Goal: Information Seeking & Learning: Learn about a topic

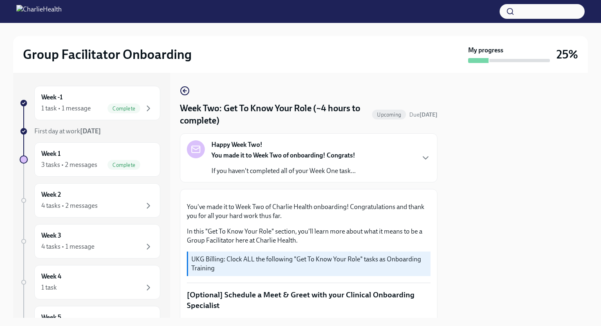
scroll to position [367, 0]
click at [421, 155] on icon "button" at bounding box center [426, 158] width 10 height 10
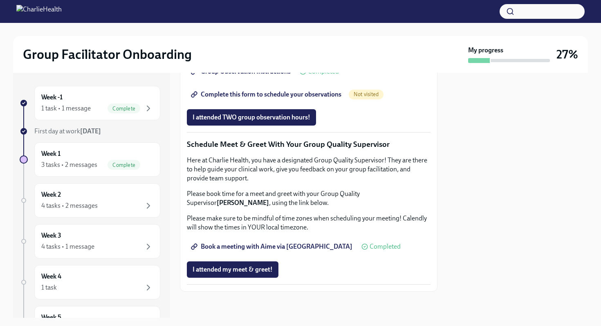
scroll to position [1046, 0]
click at [146, 206] on icon "button" at bounding box center [148, 206] width 10 height 10
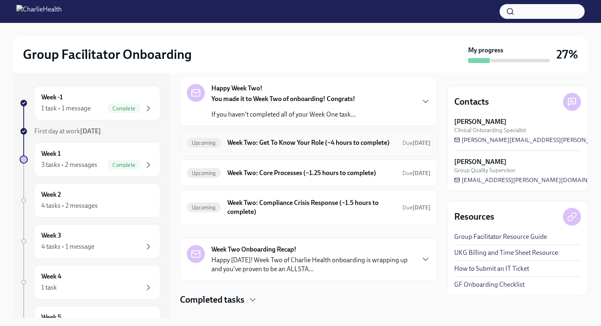
scroll to position [23, 0]
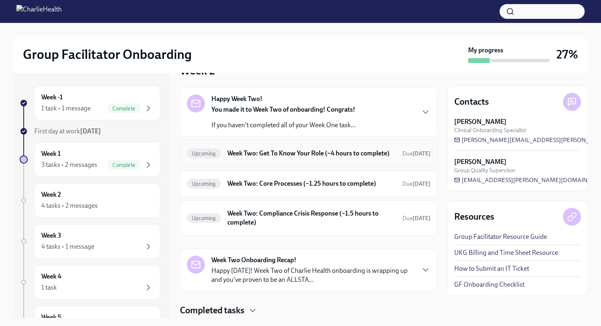
click at [297, 160] on div "Upcoming Week Two: Get To Know Your Role (~4 hours to complete) Due [DATE]" at bounding box center [309, 153] width 244 height 13
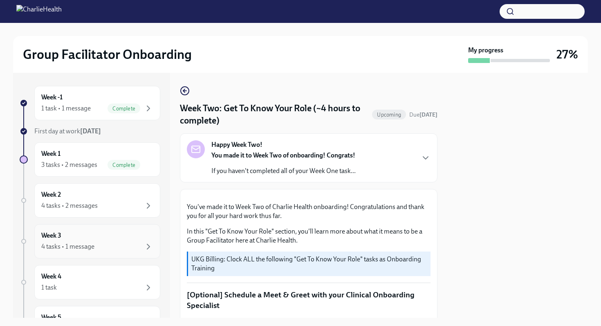
click at [118, 239] on div "Week 3 4 tasks • 1 message" at bounding box center [97, 241] width 112 height 20
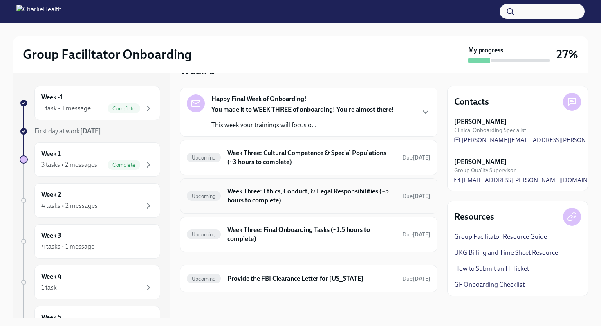
scroll to position [23, 0]
click at [365, 155] on h6 "Week Three: Cultural Competence & Special Populations (~3 hours to complete)" at bounding box center [311, 157] width 168 height 18
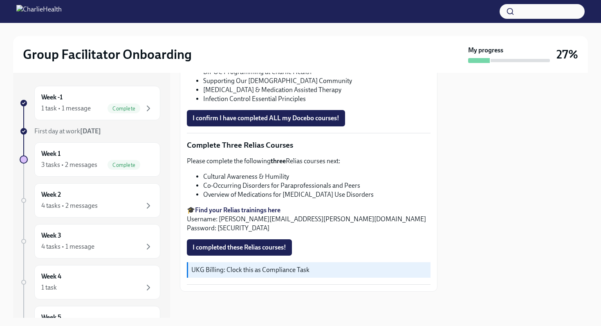
scroll to position [621, 0]
click at [89, 286] on div "1 task" at bounding box center [97, 287] width 112 height 10
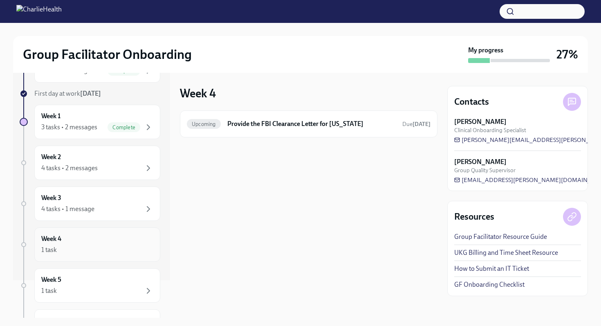
scroll to position [39, 0]
click at [91, 280] on div "Week 5 1 task" at bounding box center [97, 283] width 112 height 20
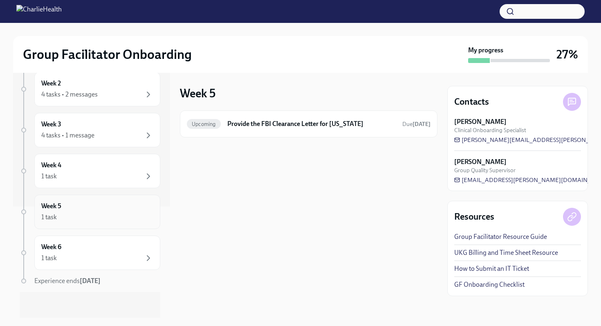
scroll to position [112, 0]
click at [114, 257] on div "1 task" at bounding box center [97, 258] width 112 height 10
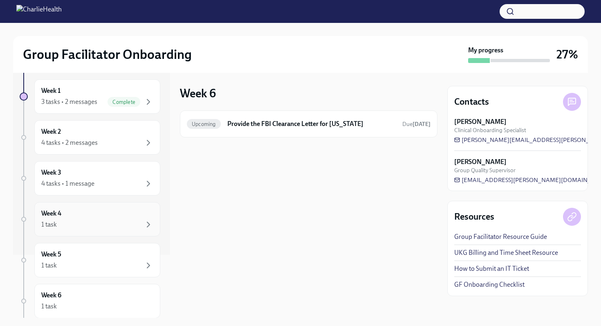
scroll to position [55, 0]
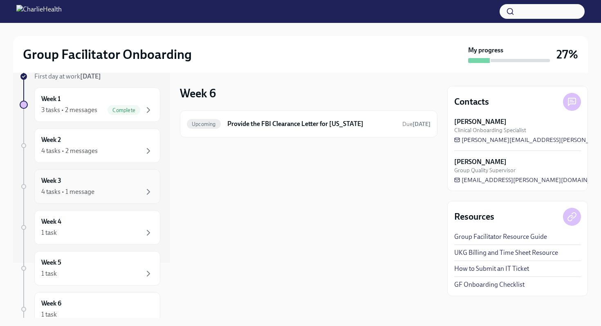
click at [127, 187] on div "4 tasks • 1 message" at bounding box center [97, 192] width 112 height 10
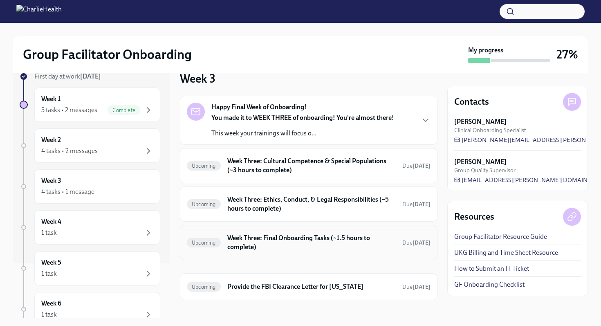
scroll to position [20, 0]
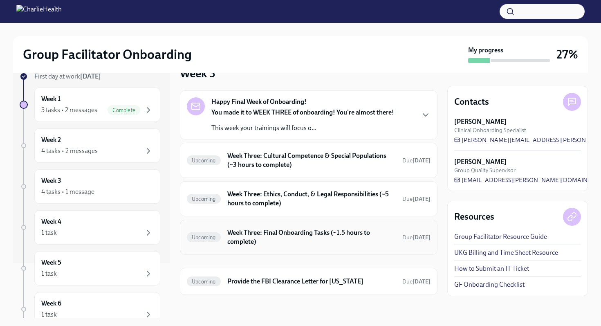
click at [295, 237] on h6 "Week Three: Final Onboarding Tasks (~1.5 hours to complete)" at bounding box center [311, 237] width 168 height 18
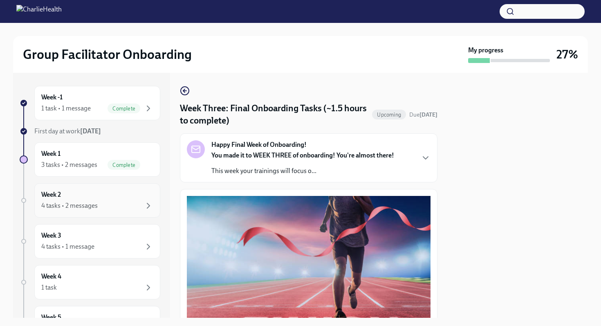
click at [114, 207] on div "4 tasks • 2 messages" at bounding box center [97, 206] width 112 height 10
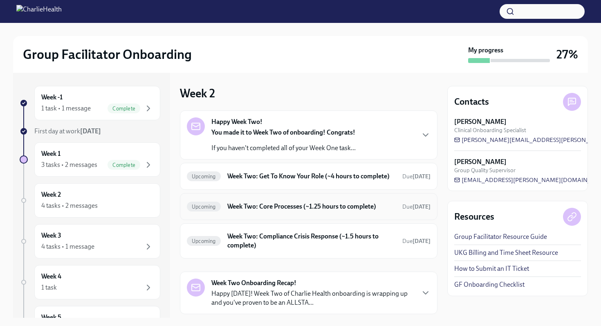
click at [268, 213] on div "Upcoming Week Two: Core Processes (~1.25 hours to complete) Due [DATE]" at bounding box center [309, 206] width 244 height 13
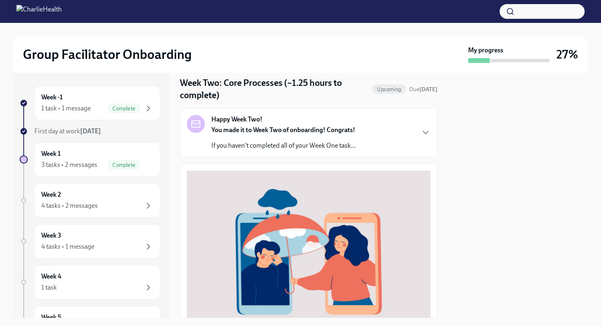
scroll to position [20, 0]
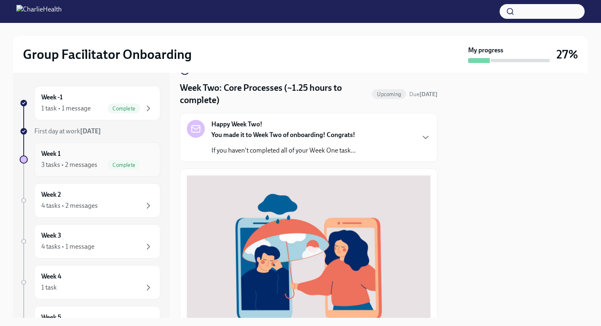
click at [81, 163] on div "3 tasks • 2 messages" at bounding box center [69, 164] width 56 height 9
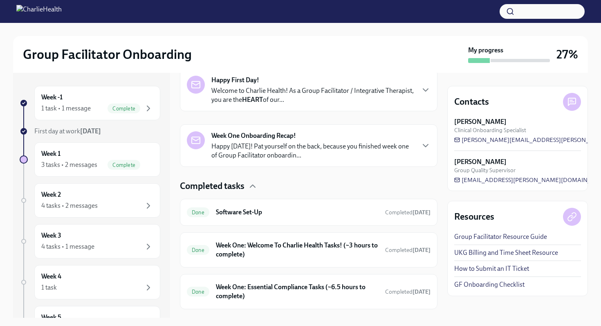
scroll to position [157, 0]
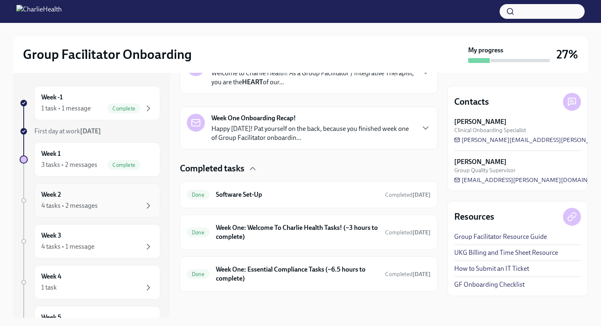
click at [111, 208] on div "4 tasks • 2 messages" at bounding box center [97, 206] width 112 height 10
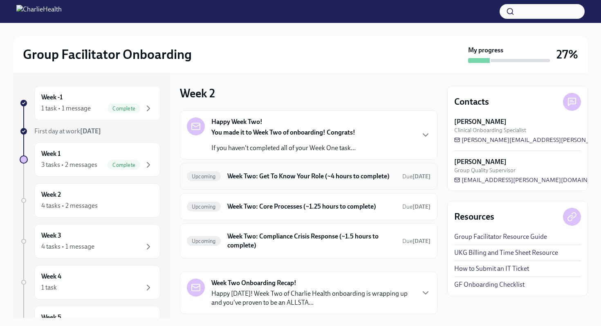
click at [266, 181] on h6 "Week Two: Get To Know Your Role (~4 hours to complete)" at bounding box center [311, 176] width 168 height 9
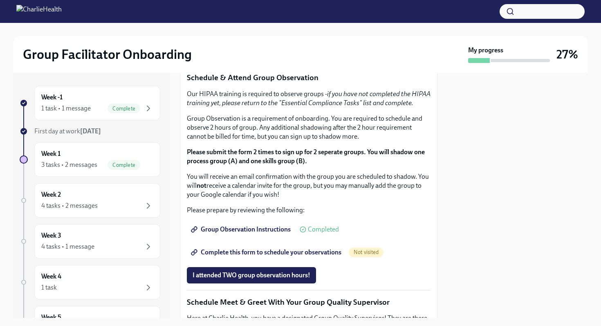
scroll to position [453, 0]
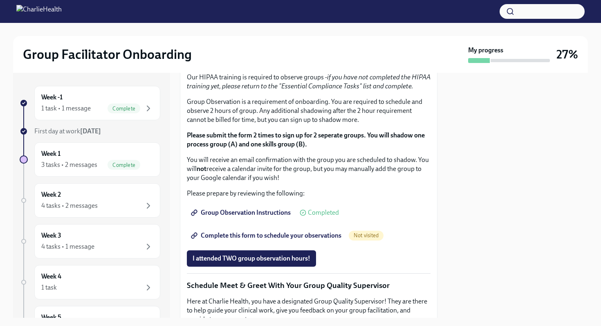
drag, startPoint x: 325, startPoint y: 143, endPoint x: 199, endPoint y: 139, distance: 126.7
copy li "How To Be A Successful Group Facilitator"
drag, startPoint x: 304, startPoint y: 154, endPoint x: 201, endPoint y: 154, distance: 103.4
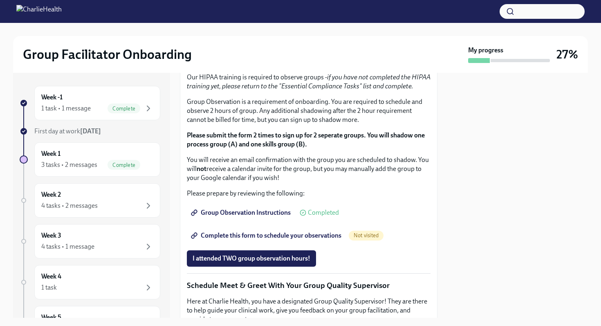
copy li "IOP Overview, Curriculum & Roles"
drag, startPoint x: 266, startPoint y: 163, endPoint x: 204, endPoint y: 162, distance: 62.1
copy li "Skills For Facilitators"
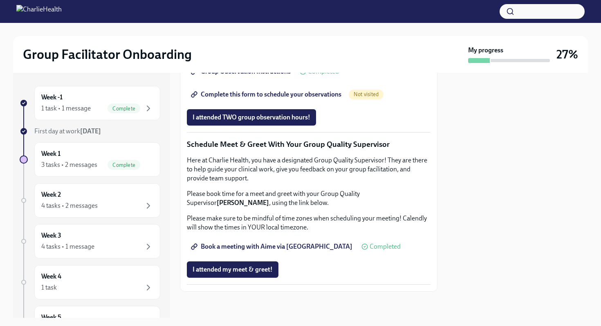
scroll to position [580, 0]
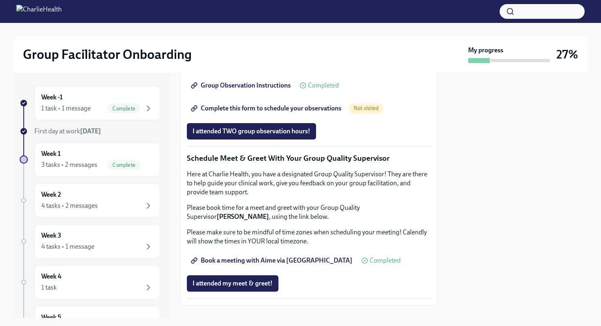
drag, startPoint x: 325, startPoint y: 111, endPoint x: 235, endPoint y: 111, distance: 90.3
drag, startPoint x: 204, startPoint y: 111, endPoint x: 190, endPoint y: 108, distance: 14.2
drag, startPoint x: 323, startPoint y: 110, endPoint x: 186, endPoint y: 114, distance: 137.4
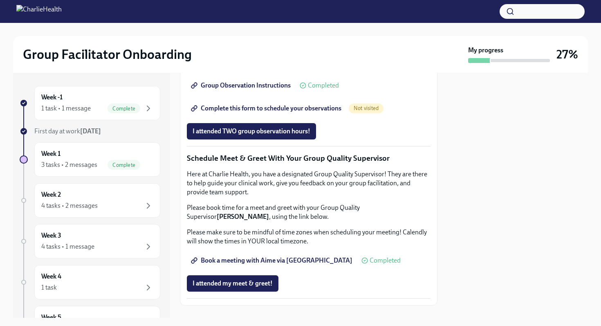
copy p "Schedule & Attend Group Observation"
drag, startPoint x: 187, startPoint y: 128, endPoint x: 346, endPoint y: 307, distance: 240.3
copy div "Our HIPAA training is required to observe groups - if you have not completed th…"
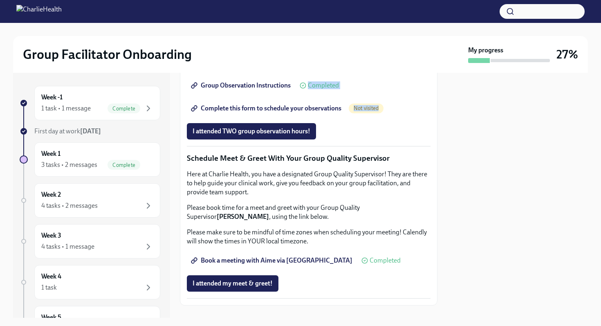
click at [344, 55] on p "You will receive an email confirmation with the group you are scheduled to shad…" at bounding box center [309, 41] width 244 height 27
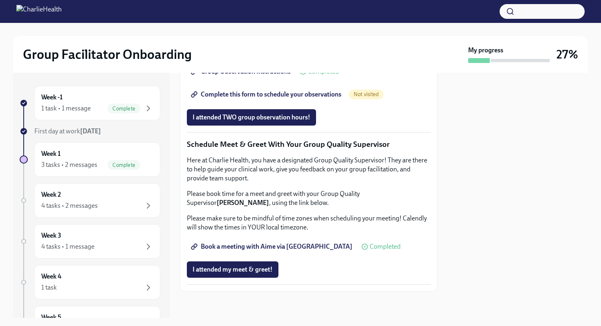
scroll to position [648, 0]
click at [93, 201] on div "4 tasks • 2 messages" at bounding box center [69, 205] width 56 height 9
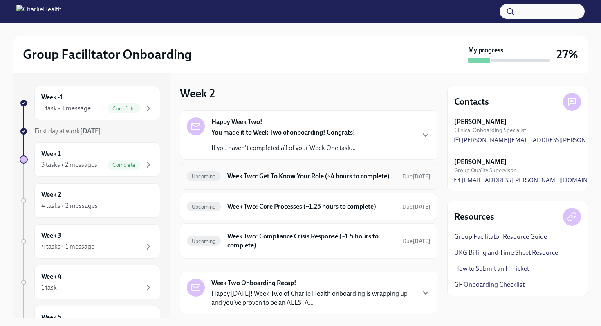
click at [249, 174] on h6 "Week Two: Get To Know Your Role (~4 hours to complete)" at bounding box center [311, 176] width 168 height 9
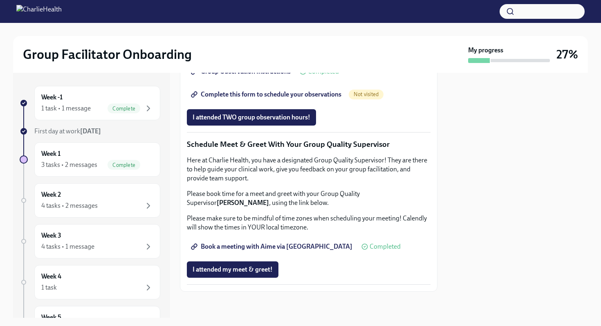
scroll to position [781, 0]
click at [147, 248] on icon "button" at bounding box center [148, 246] width 2 height 5
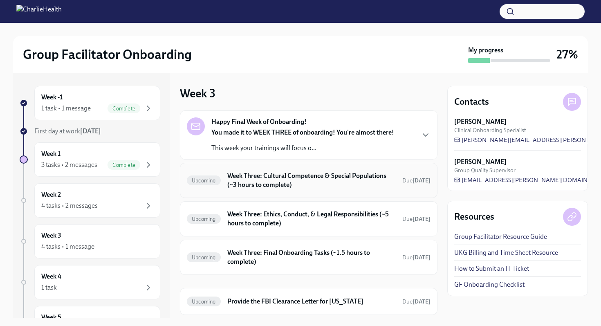
click at [221, 185] on div "Upcoming Week Three: Cultural Competence & Special Populations (~3 hours to com…" at bounding box center [309, 180] width 244 height 21
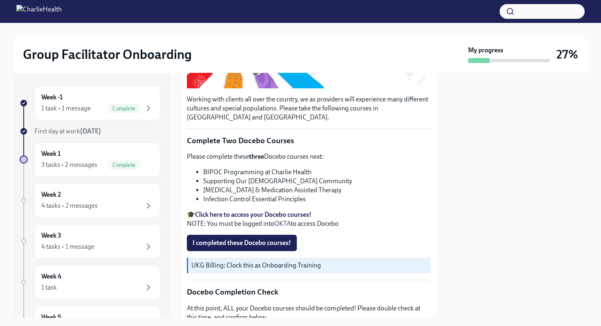
scroll to position [226, 0]
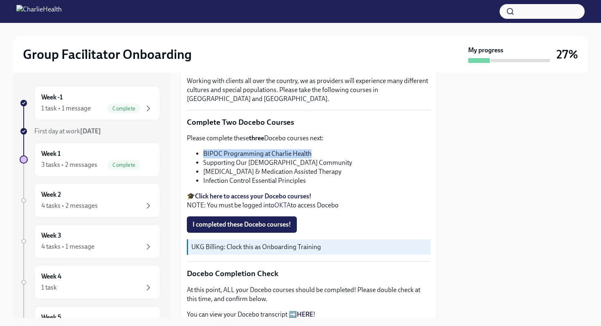
drag, startPoint x: 325, startPoint y: 156, endPoint x: 193, endPoint y: 154, distance: 132.4
click at [193, 154] on ul "BIPOC Programming at Charlie Health Supporting Our [DEMOGRAPHIC_DATA] Community…" at bounding box center [309, 167] width 244 height 36
copy li "BIPOC Programming at Charlie Health"
drag, startPoint x: 314, startPoint y: 167, endPoint x: 203, endPoint y: 168, distance: 111.6
click at [203, 167] on li "Supporting Our [DEMOGRAPHIC_DATA] Community" at bounding box center [316, 162] width 227 height 9
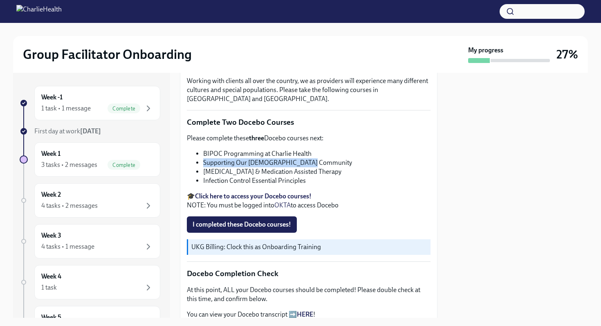
copy li "Supporting Our [DEMOGRAPHIC_DATA] Community"
drag, startPoint x: 365, startPoint y: 174, endPoint x: 203, endPoint y: 175, distance: 161.8
click at [203, 175] on li "[MEDICAL_DATA] & Medication Assisted Therapy" at bounding box center [316, 171] width 227 height 9
copy li "[MEDICAL_DATA] & Medication Assisted Therapy"
drag, startPoint x: 308, startPoint y: 186, endPoint x: 202, endPoint y: 184, distance: 105.9
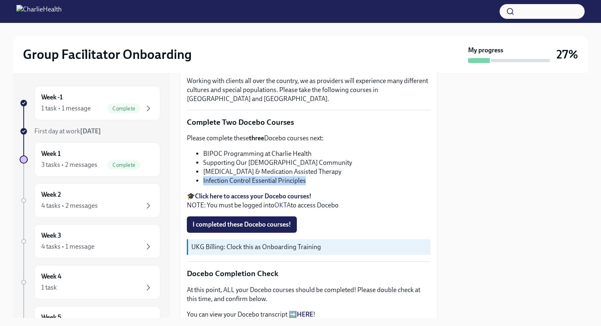
click at [202, 184] on ul "BIPOC Programming at Charlie Health Supporting Our [DEMOGRAPHIC_DATA] Community…" at bounding box center [309, 167] width 244 height 36
copy li "Infection Control Essential Principles"
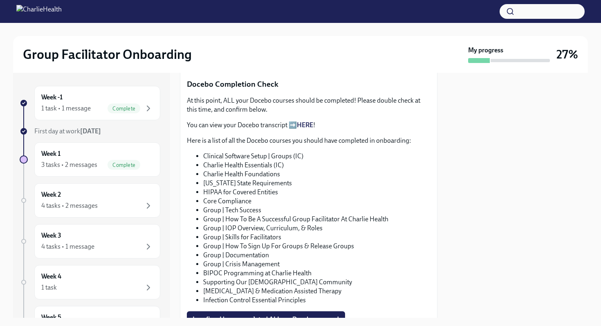
scroll to position [426, 0]
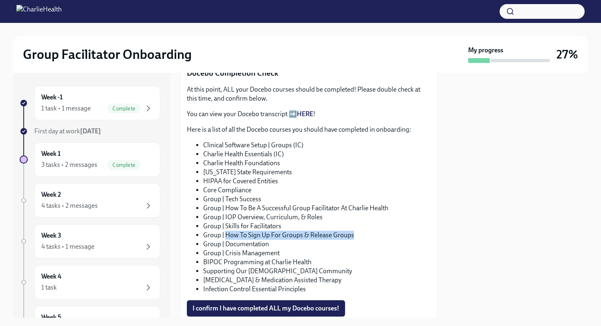
drag, startPoint x: 361, startPoint y: 237, endPoint x: 224, endPoint y: 241, distance: 136.5
click at [224, 239] on li "Group | How To Sign Up For Groups & Release Groups" at bounding box center [316, 234] width 227 height 9
copy li "How To Sign Up For Groups & Release Groups"
drag, startPoint x: 275, startPoint y: 248, endPoint x: 224, endPoint y: 246, distance: 51.5
click at [224, 246] on li "Group | Documentation" at bounding box center [316, 243] width 227 height 9
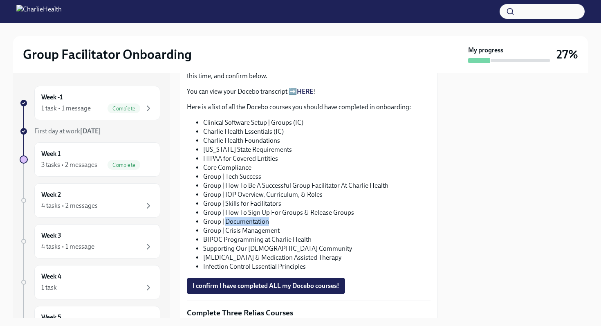
scroll to position [463, 0]
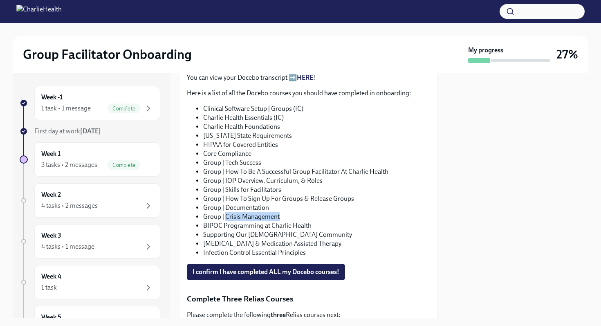
drag, startPoint x: 283, startPoint y: 218, endPoint x: 224, endPoint y: 221, distance: 58.9
click at [224, 221] on li "Group | Crisis Management" at bounding box center [316, 216] width 227 height 9
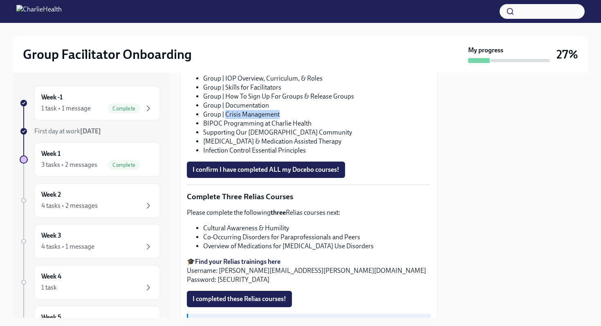
scroll to position [571, 0]
